Goal: Transaction & Acquisition: Purchase product/service

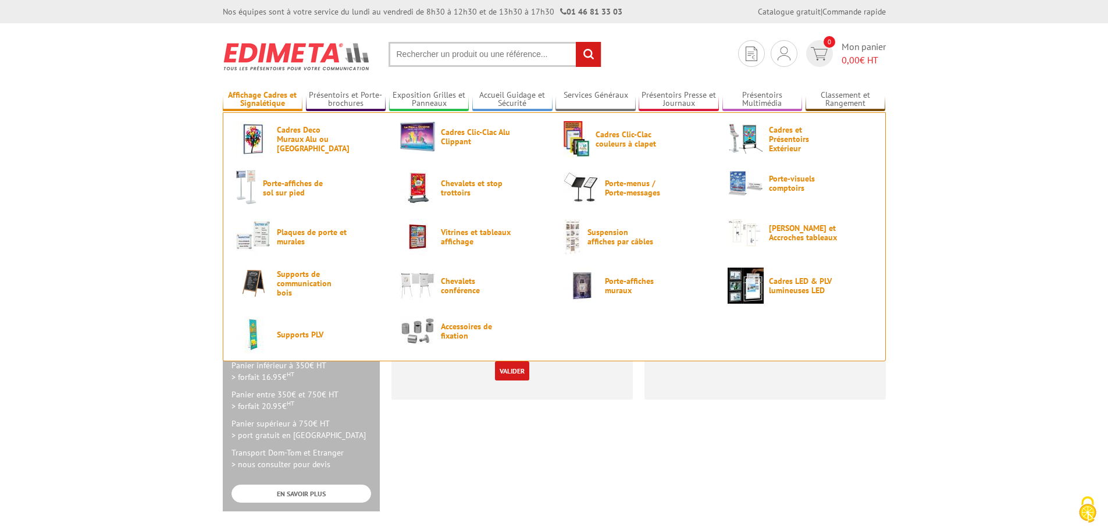
click at [268, 102] on link "Affichage Cadres et Signalétique" at bounding box center [263, 99] width 80 height 19
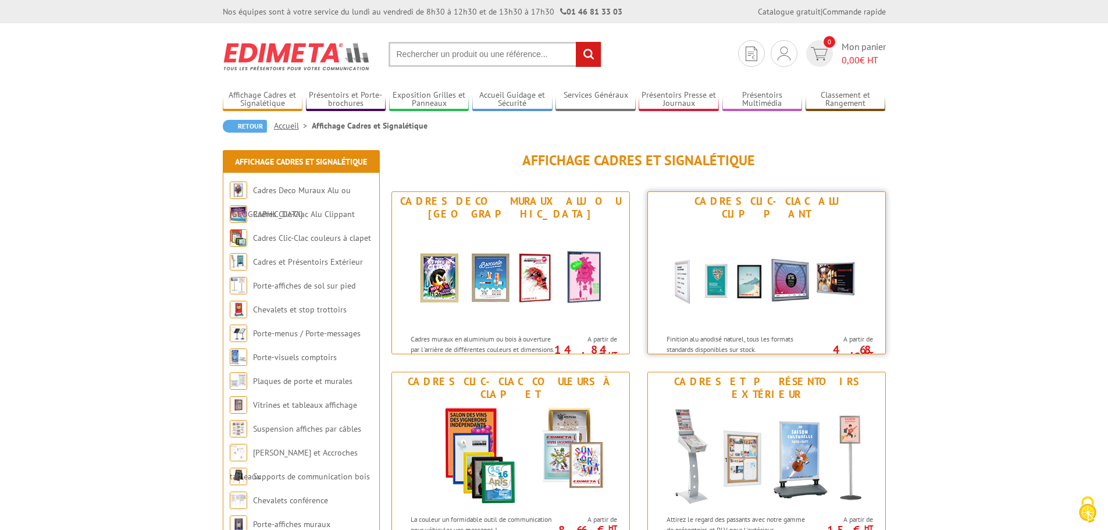
click at [810, 199] on div "Cadres Clic-Clac Alu Clippant" at bounding box center [767, 208] width 232 height 26
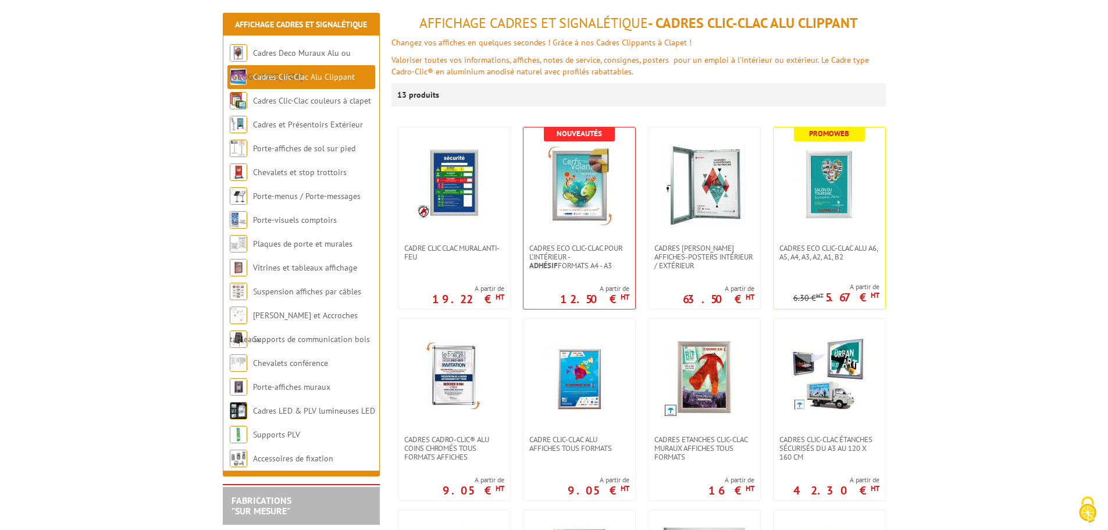
scroll to position [116, 0]
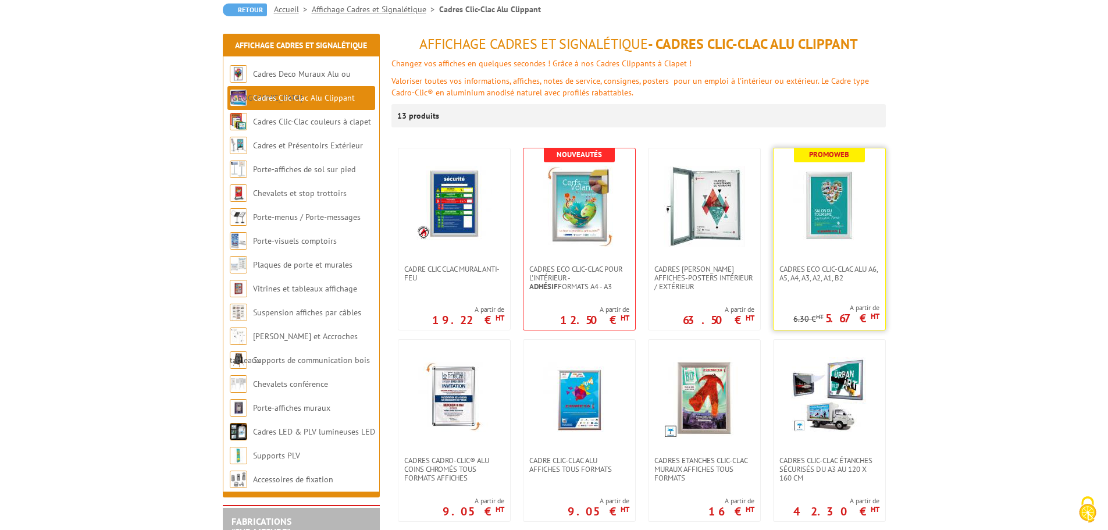
click at [829, 226] on img at bounding box center [829, 206] width 81 height 81
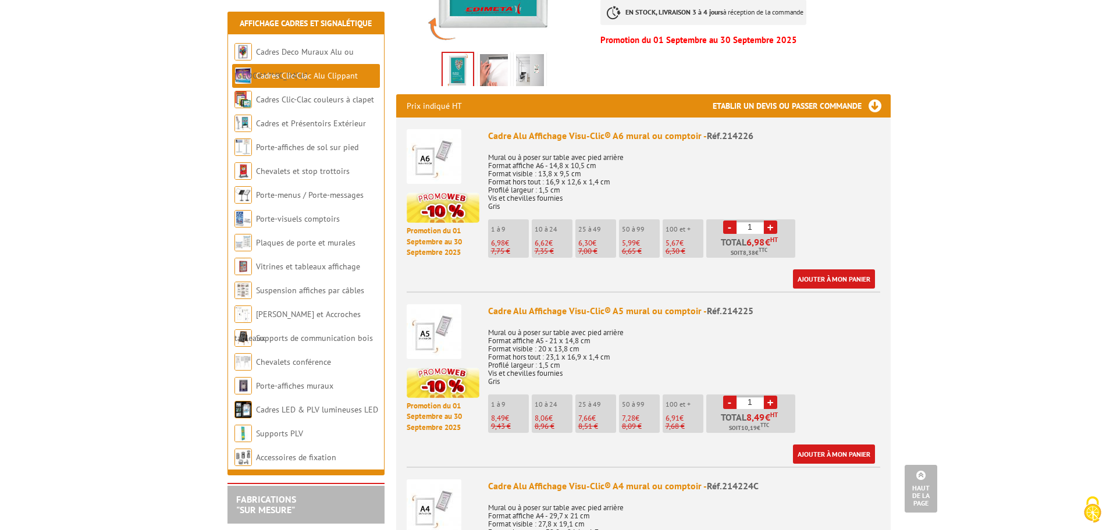
scroll to position [407, 0]
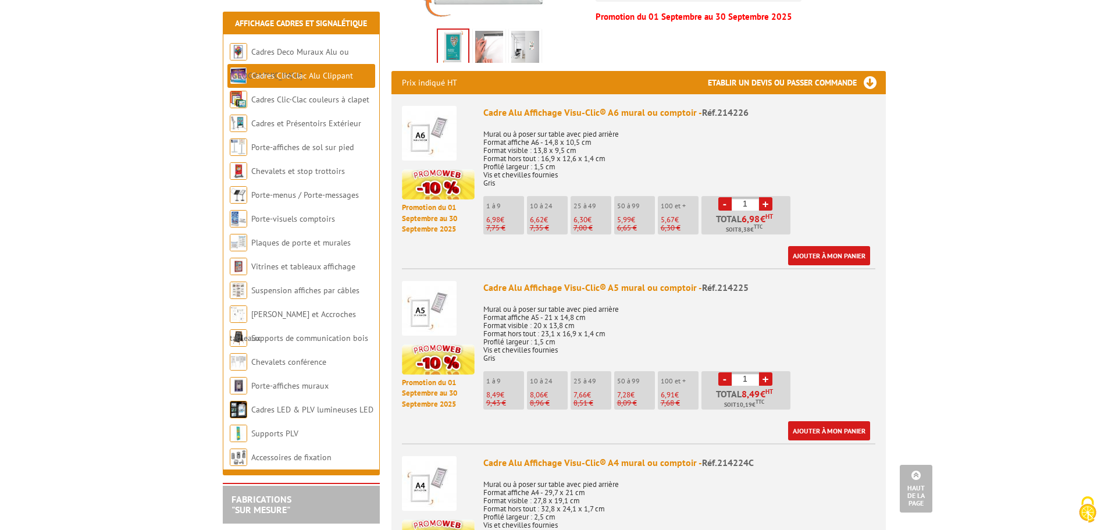
click at [762, 197] on link "+" at bounding box center [765, 203] width 13 height 13
type input "4"
click at [843, 246] on link "Ajouter à mon panier" at bounding box center [829, 255] width 82 height 19
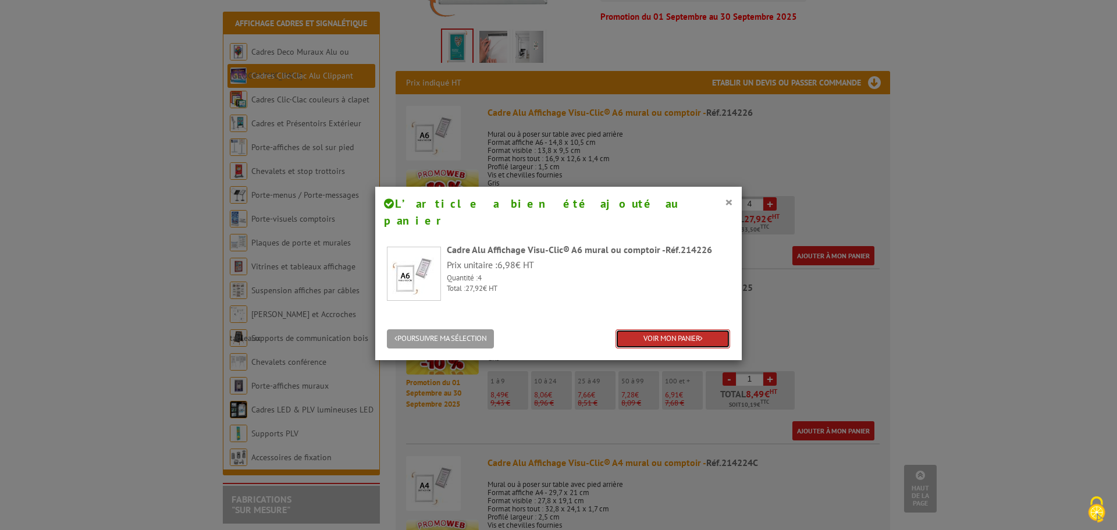
click at [676, 329] on link "VOIR MON PANIER" at bounding box center [672, 338] width 115 height 19
